Goal: Transaction & Acquisition: Purchase product/service

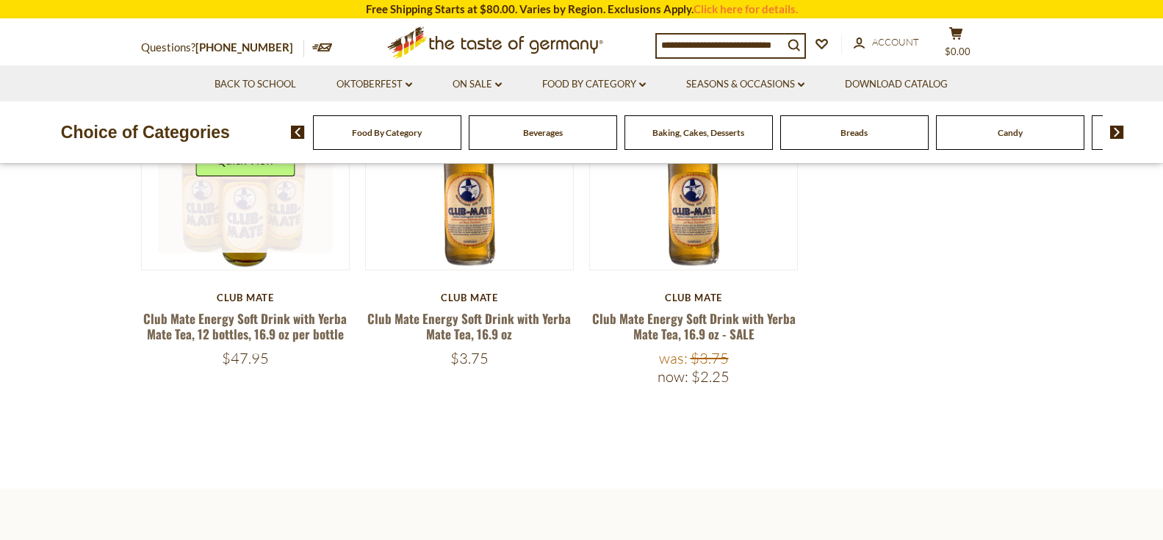
scroll to position [466, 0]
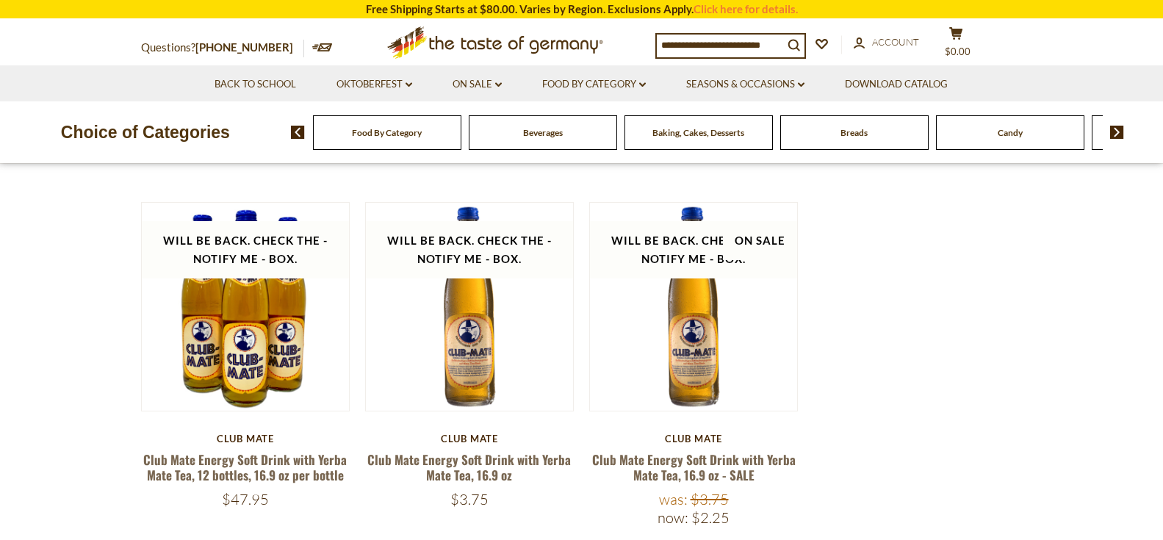
drag, startPoint x: 702, startPoint y: 520, endPoint x: 742, endPoint y: 523, distance: 40.5
click at [742, 523] on div "Now: $2.25" at bounding box center [693, 517] width 209 height 18
click at [940, 292] on div "Quick View Club Mate Club Mate Energy Soft Drink with Yerba Mate Tea, 11.2 oz c…" at bounding box center [582, 202] width 882 height 738
click at [722, 461] on link "Club Mate Energy Soft Drink with Yerba Mate Tea, 16.9 oz - SALE" at bounding box center [693, 467] width 203 height 34
